Goal: Task Accomplishment & Management: Complete application form

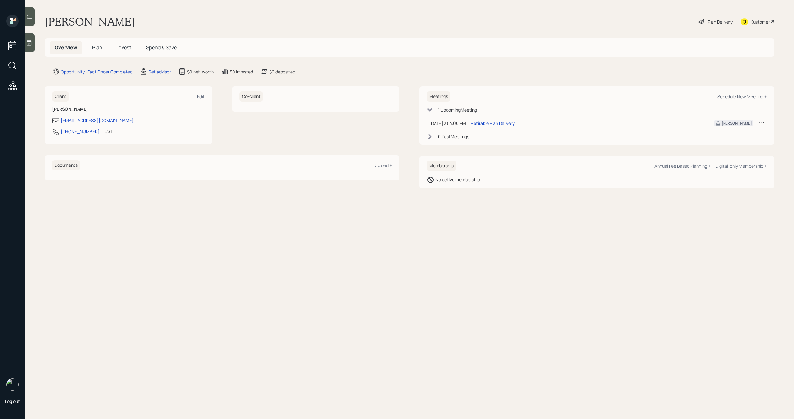
click at [35, 22] on main "Rhonda Carter Plan Delivery Kustomer Overview Plan Invest Spend & Save Opportun…" at bounding box center [409, 209] width 769 height 419
click at [33, 21] on div at bounding box center [30, 16] width 10 height 19
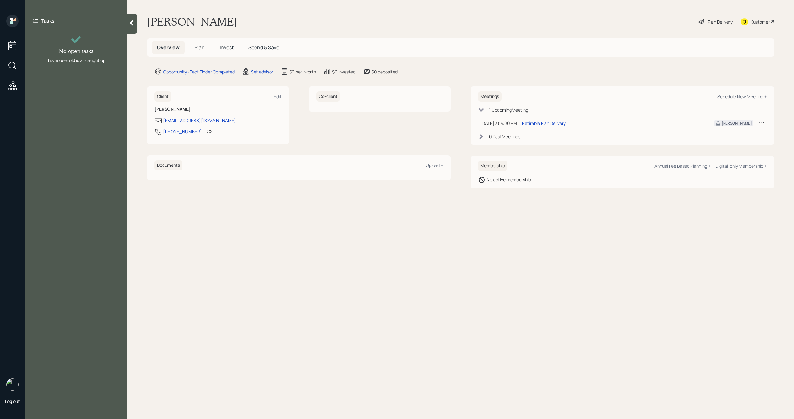
click at [131, 25] on icon at bounding box center [131, 23] width 6 height 6
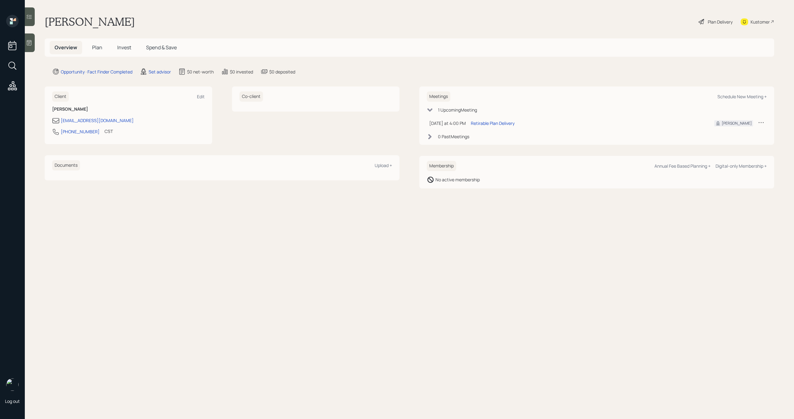
click at [96, 45] on span "Plan" at bounding box center [97, 47] width 10 height 7
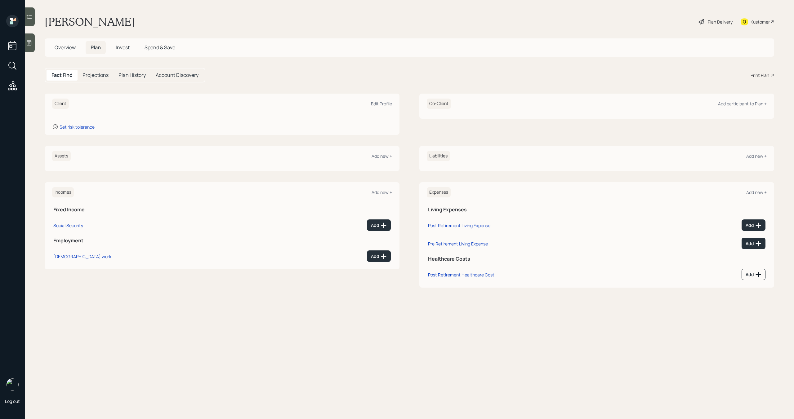
click at [118, 47] on span "Invest" at bounding box center [123, 47] width 14 height 7
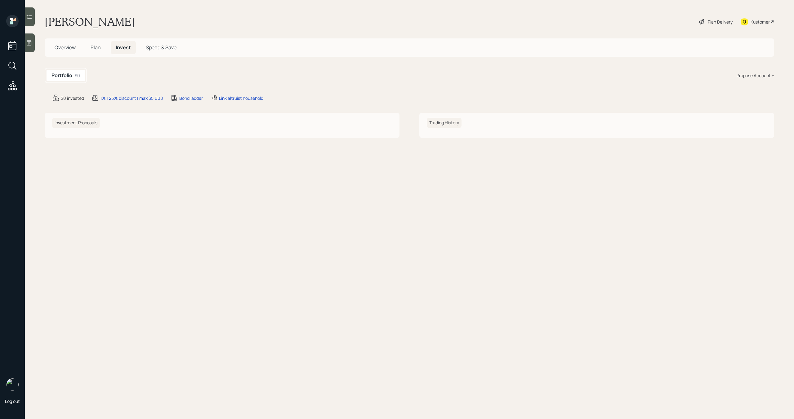
click at [60, 50] on span "Overview" at bounding box center [65, 47] width 21 height 7
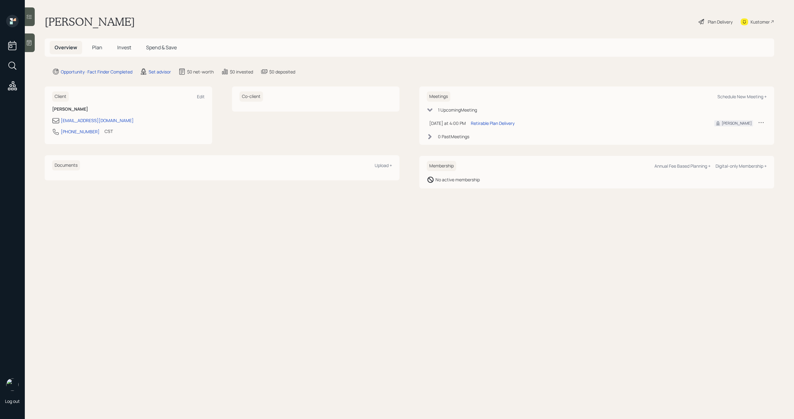
click at [33, 19] on div at bounding box center [30, 16] width 10 height 19
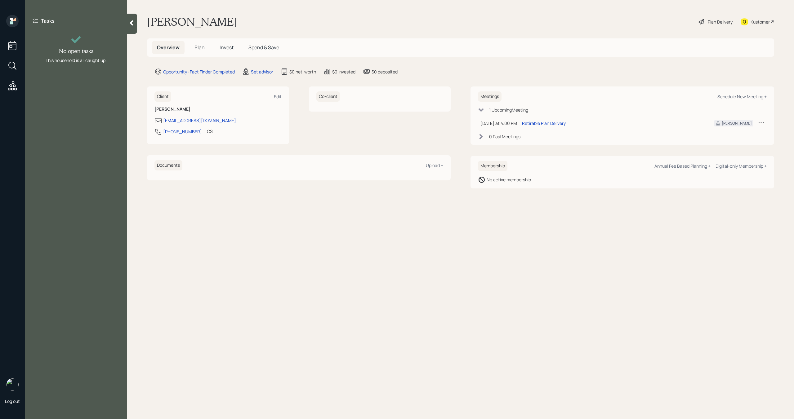
click at [130, 29] on div at bounding box center [132, 24] width 10 height 20
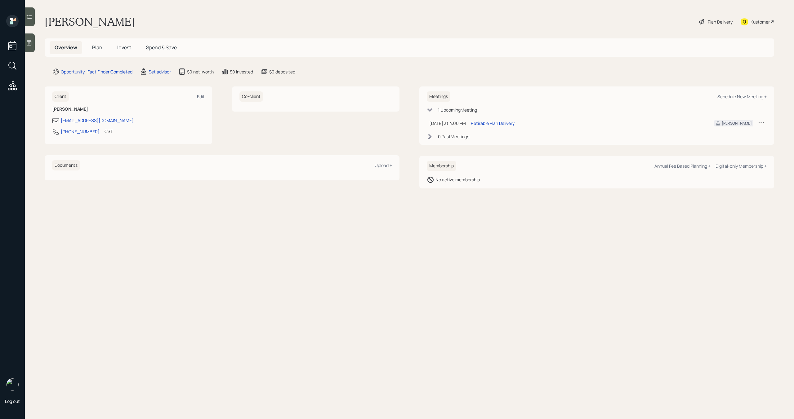
click at [27, 44] on icon at bounding box center [29, 42] width 5 height 5
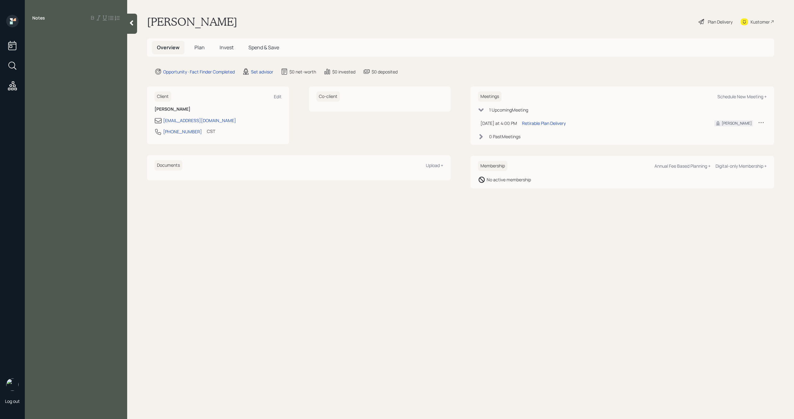
click at [91, 71] on div "Notes" at bounding box center [76, 213] width 102 height 397
click at [71, 56] on div "Notes" at bounding box center [76, 213] width 102 height 397
click at [39, 31] on div at bounding box center [75, 32] width 87 height 7
paste div
click at [52, 40] on div "4:29" at bounding box center [75, 38] width 87 height 7
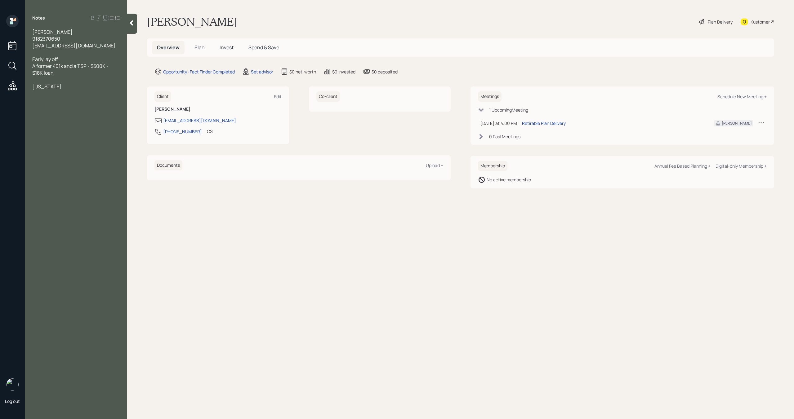
click at [71, 87] on div "[US_STATE]" at bounding box center [75, 86] width 87 height 7
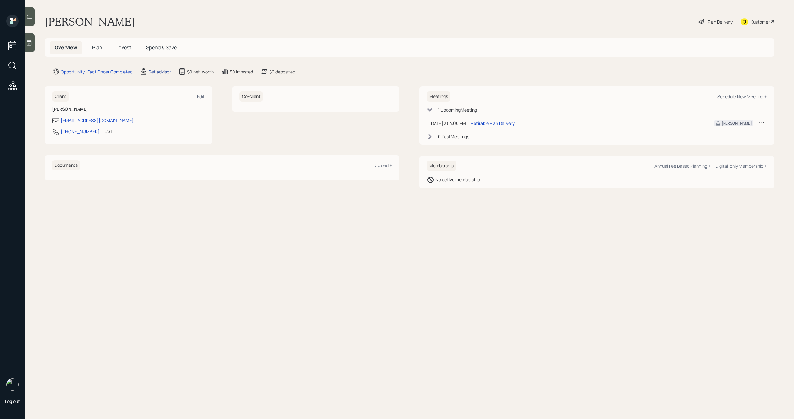
click at [155, 70] on div "Set advisor" at bounding box center [160, 72] width 22 height 7
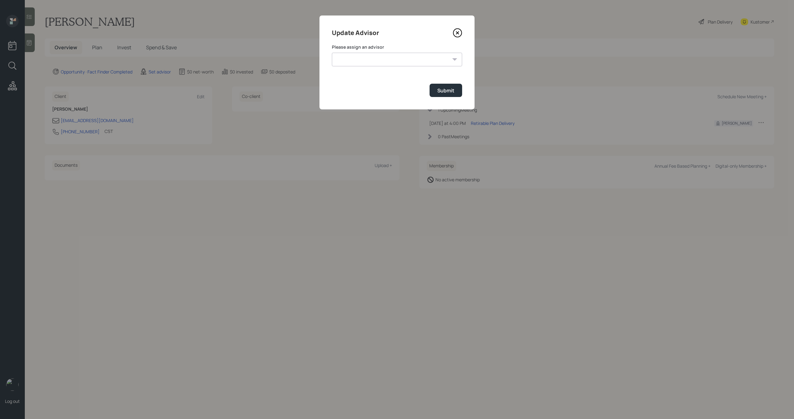
click at [367, 62] on select "[PERSON_NAME] [PERSON_NAME] [PERSON_NAME] End [PERSON_NAME] [PERSON_NAME] [PERS…" at bounding box center [397, 60] width 130 height 14
select select "bffa7908-1b2a-4c79-9bb6-f0ec9aed22d3"
click at [332, 53] on select "[PERSON_NAME] [PERSON_NAME] [PERSON_NAME] End [PERSON_NAME] [PERSON_NAME] [PERS…" at bounding box center [397, 60] width 130 height 14
click at [440, 92] on div "Submit" at bounding box center [445, 90] width 17 height 7
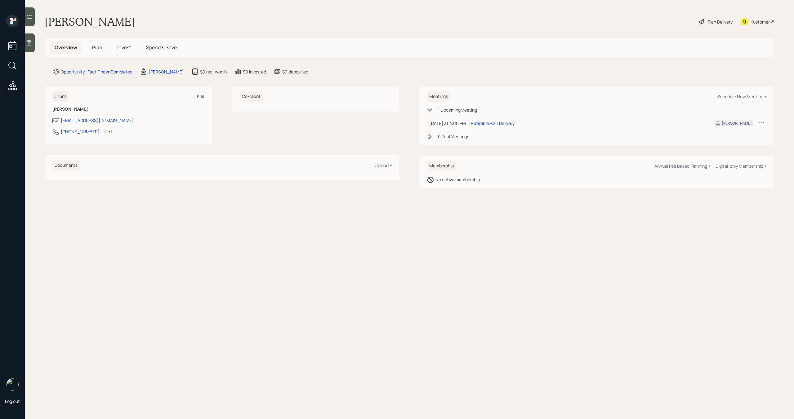
click at [103, 47] on h5 "Plan" at bounding box center [97, 47] width 20 height 13
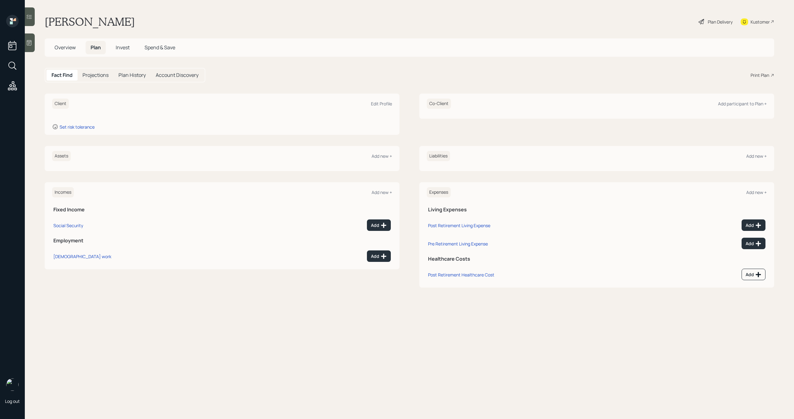
click at [31, 42] on icon at bounding box center [29, 43] width 6 height 6
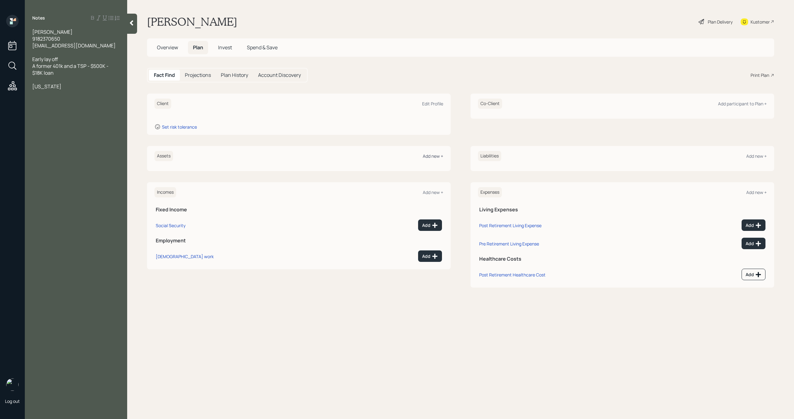
click at [436, 158] on div "Add new +" at bounding box center [433, 156] width 20 height 6
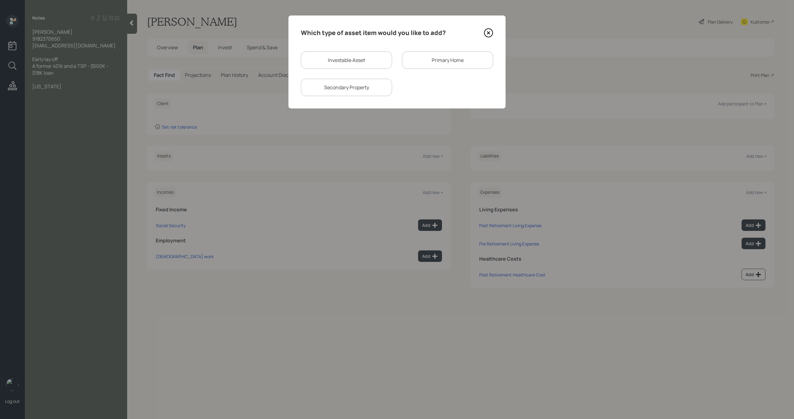
click at [329, 57] on div "Investable Asset" at bounding box center [346, 59] width 91 height 17
select select "taxable"
select select "balanced"
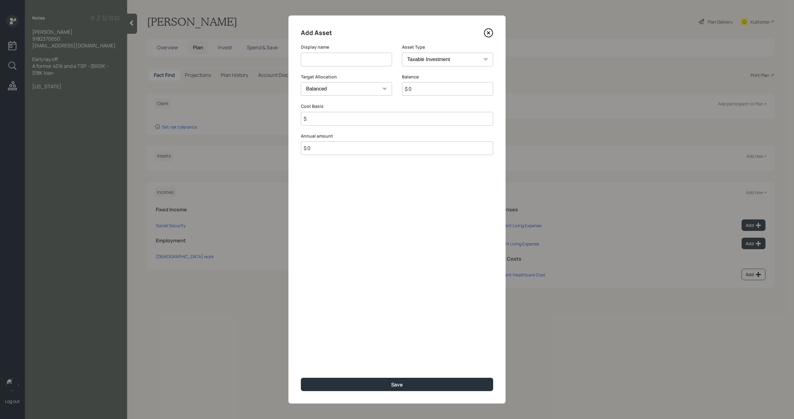
click at [329, 61] on input at bounding box center [346, 60] width 91 height 14
type input "TSP"
click at [449, 58] on select "SEP [PERSON_NAME] IRA 401(k) [PERSON_NAME] 401(k) 403(b) [PERSON_NAME] 403(b) 4…" at bounding box center [447, 60] width 91 height 14
select select "company_sponsored"
click at [402, 53] on select "SEP [PERSON_NAME] IRA 401(k) [PERSON_NAME] 401(k) 403(b) [PERSON_NAME] 403(b) 4…" at bounding box center [447, 60] width 91 height 14
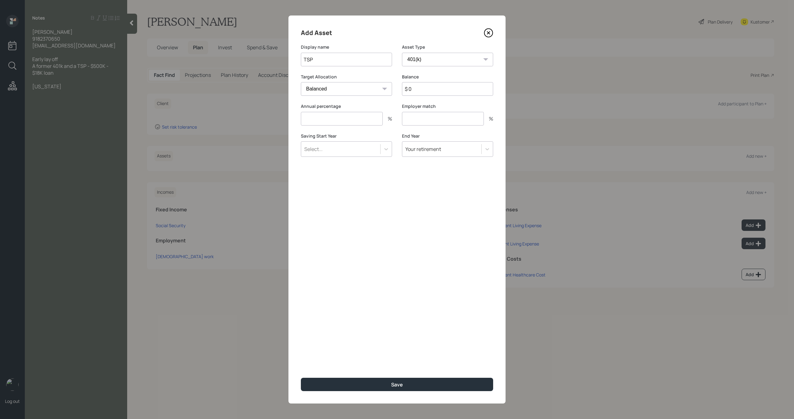
click at [424, 97] on div "Balance $ 0" at bounding box center [447, 89] width 91 height 30
click at [424, 91] on input "$ 0" at bounding box center [447, 89] width 91 height 14
type input "$ 500,000"
click at [364, 121] on input "number" at bounding box center [342, 119] width 82 height 14
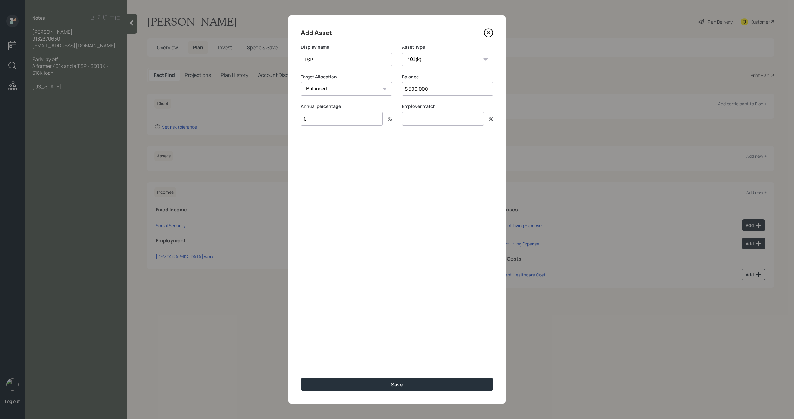
type input "0"
click at [422, 118] on input "number" at bounding box center [443, 119] width 82 height 14
type input "0"
click at [383, 386] on button "Save" at bounding box center [397, 384] width 192 height 13
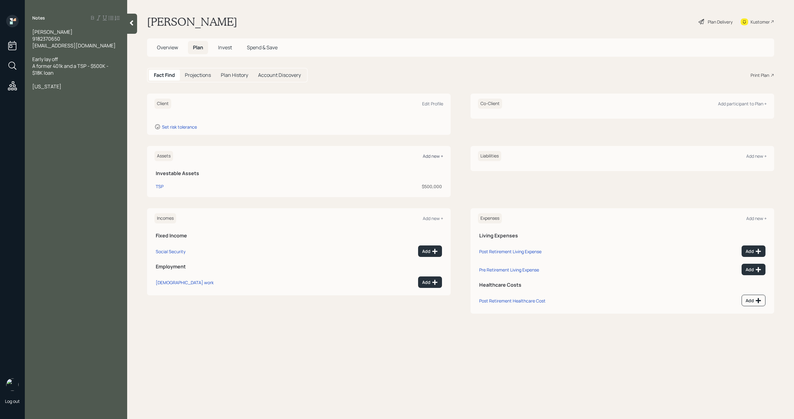
click at [438, 156] on div "Add new +" at bounding box center [433, 156] width 20 height 6
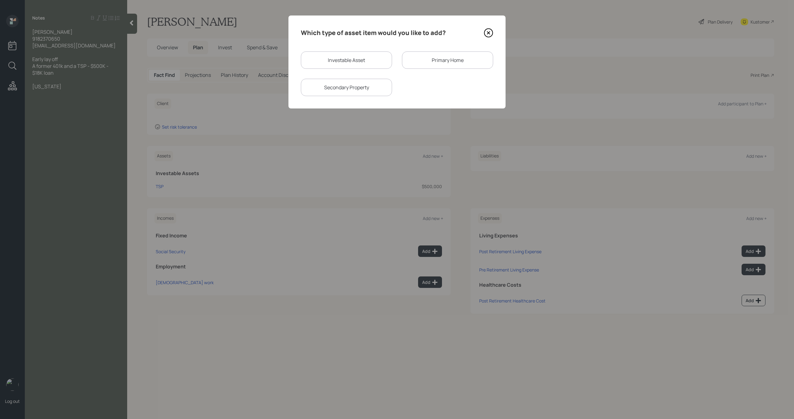
click at [363, 63] on div "Investable Asset" at bounding box center [346, 59] width 91 height 17
select select "taxable"
select select "balanced"
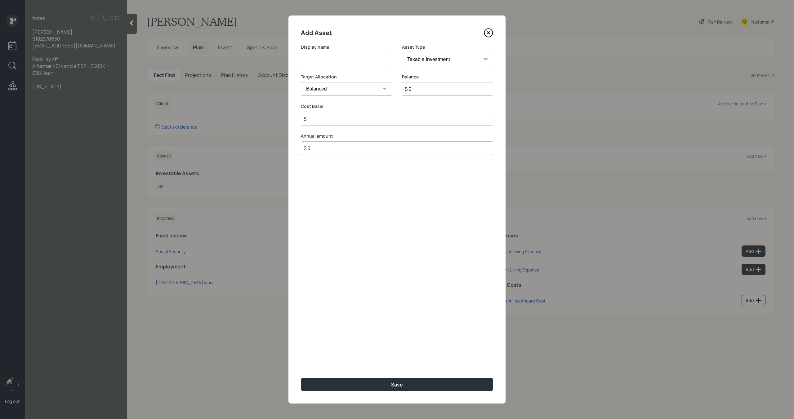
click at [362, 63] on input at bounding box center [346, 60] width 91 height 14
type input "Former 401k"
click at [477, 54] on select "SEP [PERSON_NAME] IRA 401(k) [PERSON_NAME] 401(k) 403(b) [PERSON_NAME] 403(b) 4…" at bounding box center [447, 60] width 91 height 14
select select "company_sponsored"
click at [402, 53] on select "SEP [PERSON_NAME] IRA 401(k) [PERSON_NAME] 401(k) 403(b) [PERSON_NAME] 403(b) 4…" at bounding box center [447, 60] width 91 height 14
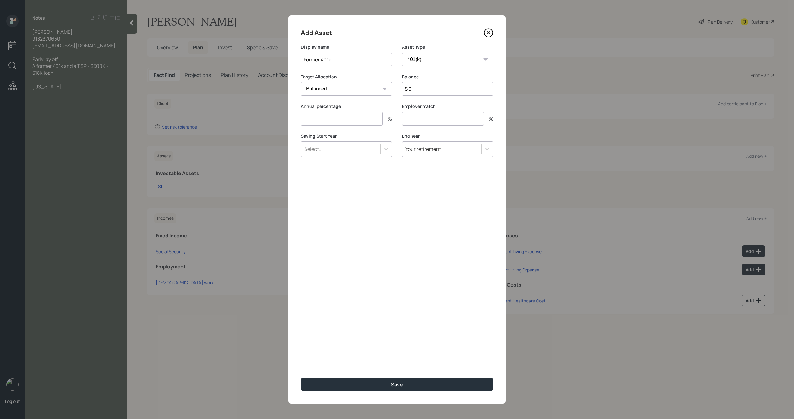
click at [375, 119] on input "number" at bounding box center [342, 119] width 82 height 14
type input "0"
click at [434, 120] on input "number" at bounding box center [443, 119] width 82 height 14
type input "0"
click at [397, 384] on div "Save" at bounding box center [397, 384] width 12 height 7
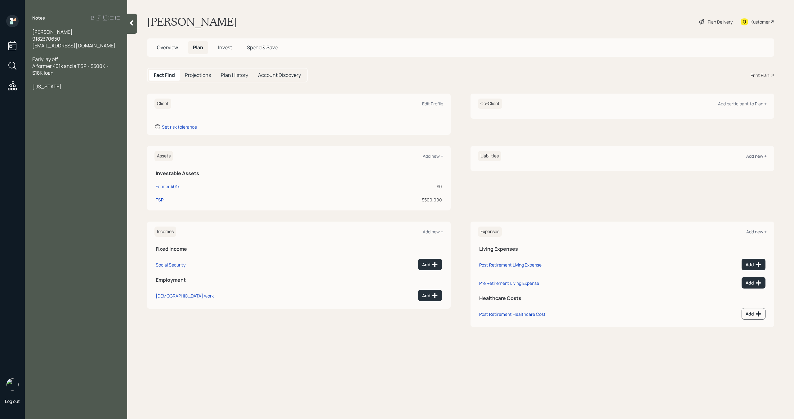
click at [760, 158] on div "Add new +" at bounding box center [756, 156] width 20 height 6
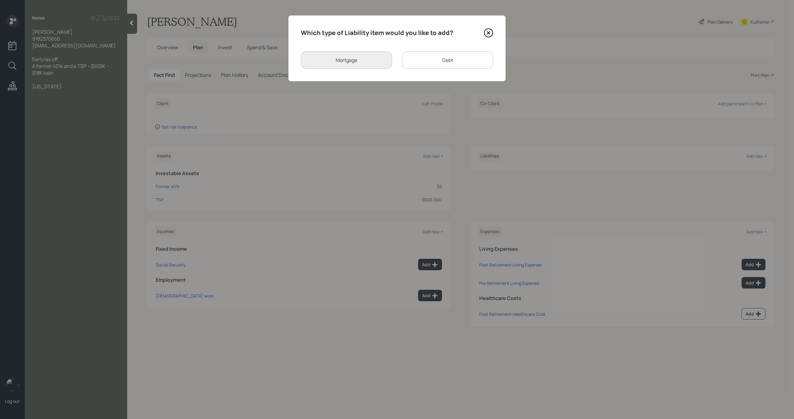
click at [430, 65] on div "Debt" at bounding box center [447, 59] width 91 height 17
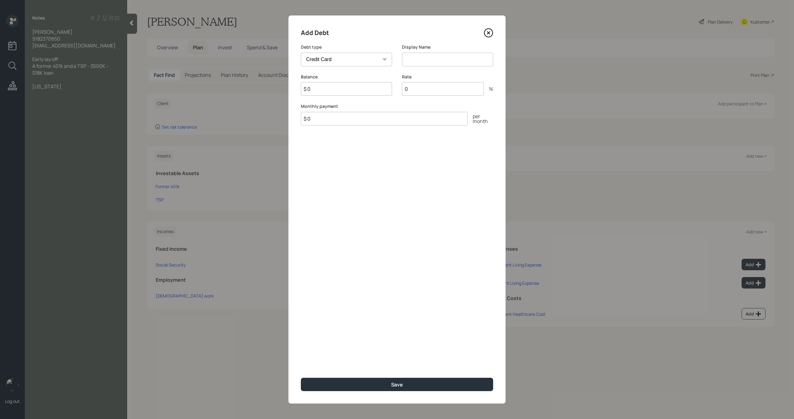
click at [361, 60] on select "Car Credit Card Medical Student Other" at bounding box center [346, 60] width 91 height 14
select select "other"
click at [301, 53] on select "Car Credit Card Medical Student Other" at bounding box center [346, 60] width 91 height 14
click at [440, 62] on input at bounding box center [447, 60] width 91 height 14
type input "TSP Loan"
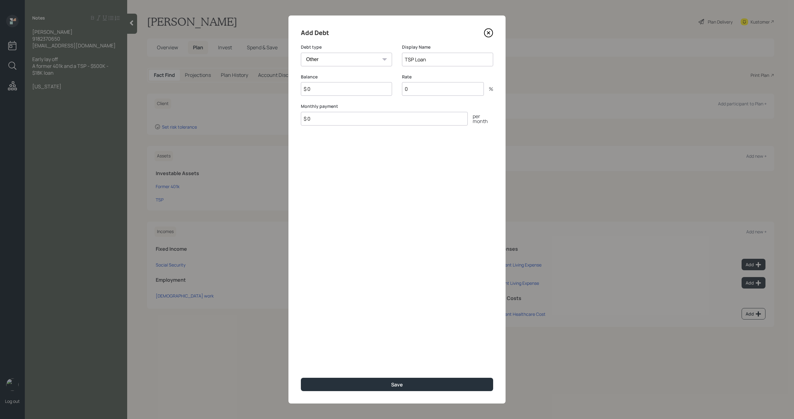
click at [359, 89] on input "$ 0" at bounding box center [346, 89] width 91 height 14
type input "$ 18,000"
click at [414, 380] on button "Save" at bounding box center [397, 384] width 192 height 13
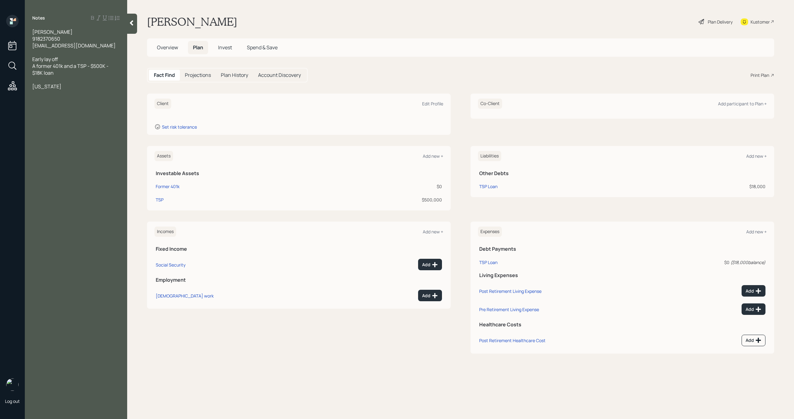
click at [132, 27] on div at bounding box center [132, 24] width 10 height 20
